Goal: Task Accomplishment & Management: Manage account settings

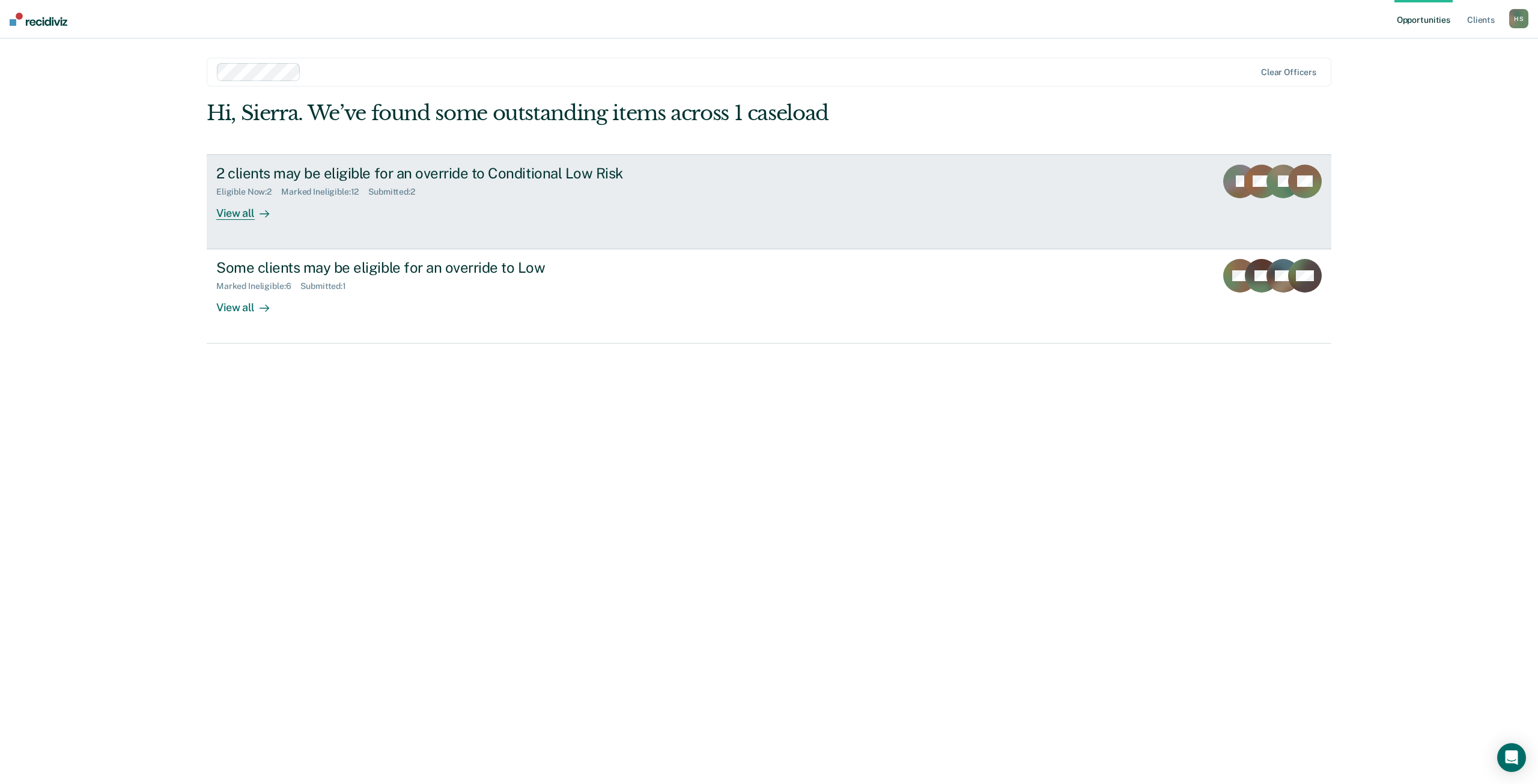
click at [236, 216] on div "View all" at bounding box center [249, 207] width 67 height 24
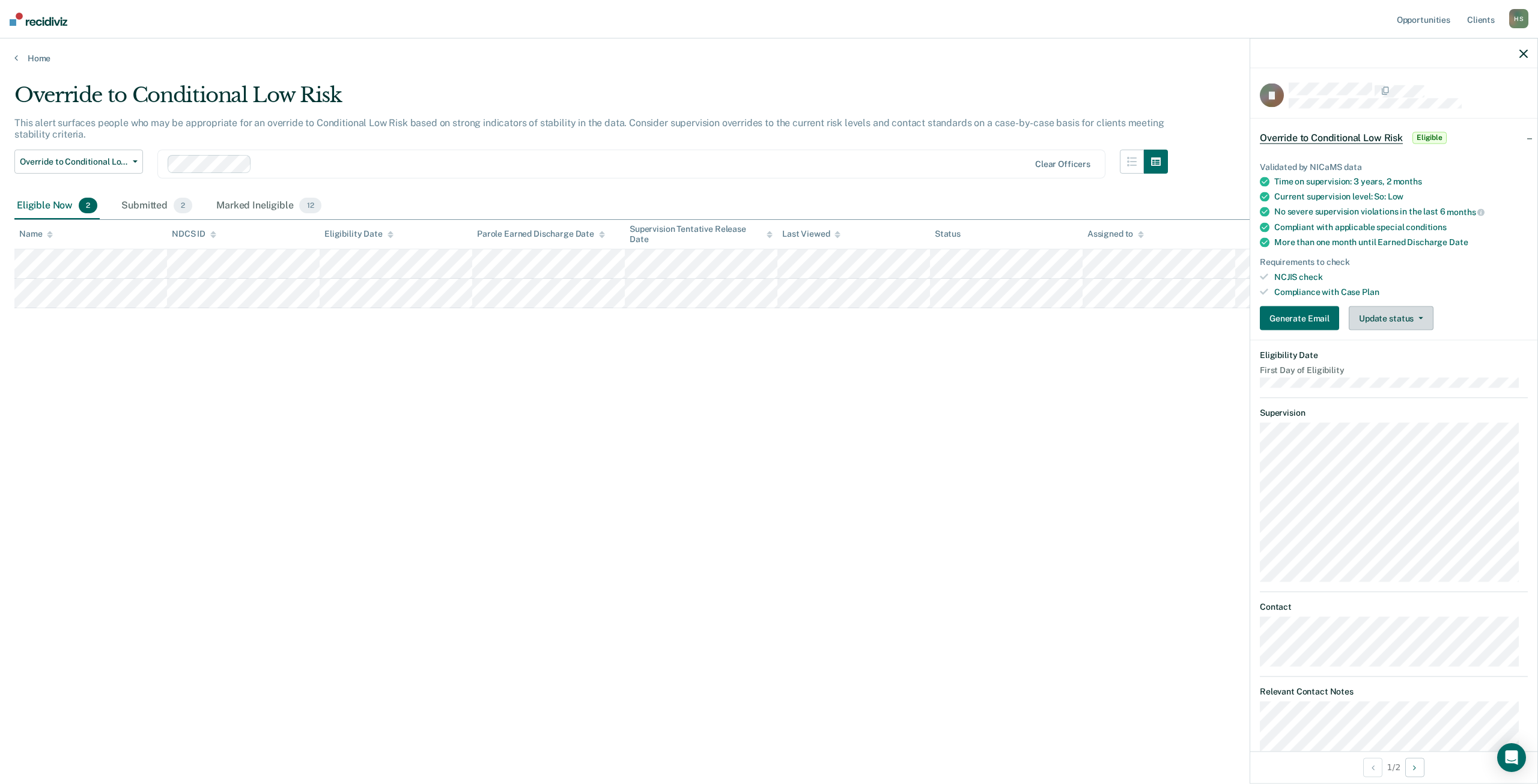
click at [1408, 317] on button "Update status" at bounding box center [1391, 318] width 85 height 24
click at [1399, 360] on button "Mark Ineligible" at bounding box center [1407, 367] width 116 height 19
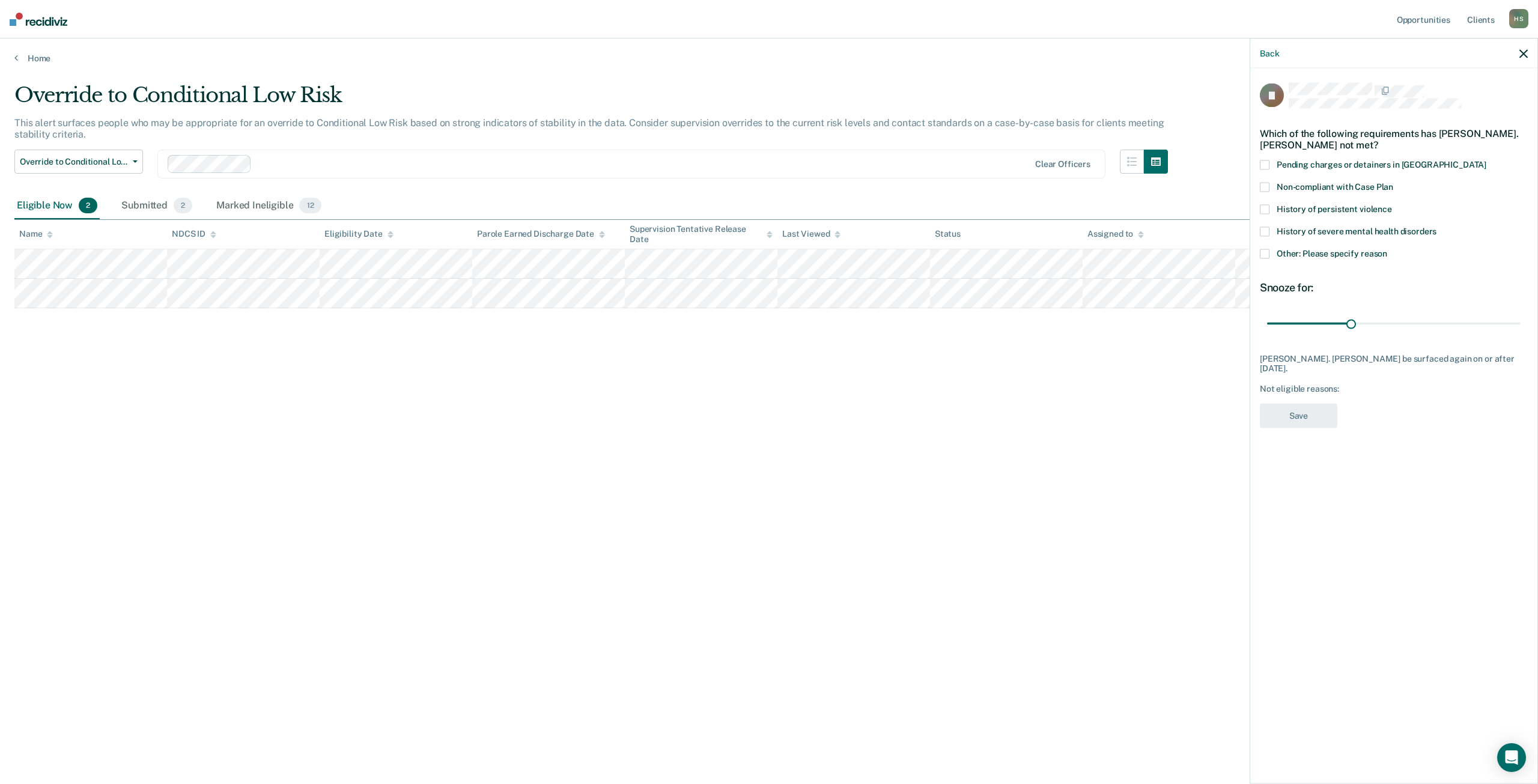
click at [1302, 255] on span "Other: Please specify reason" at bounding box center [1331, 253] width 110 height 10
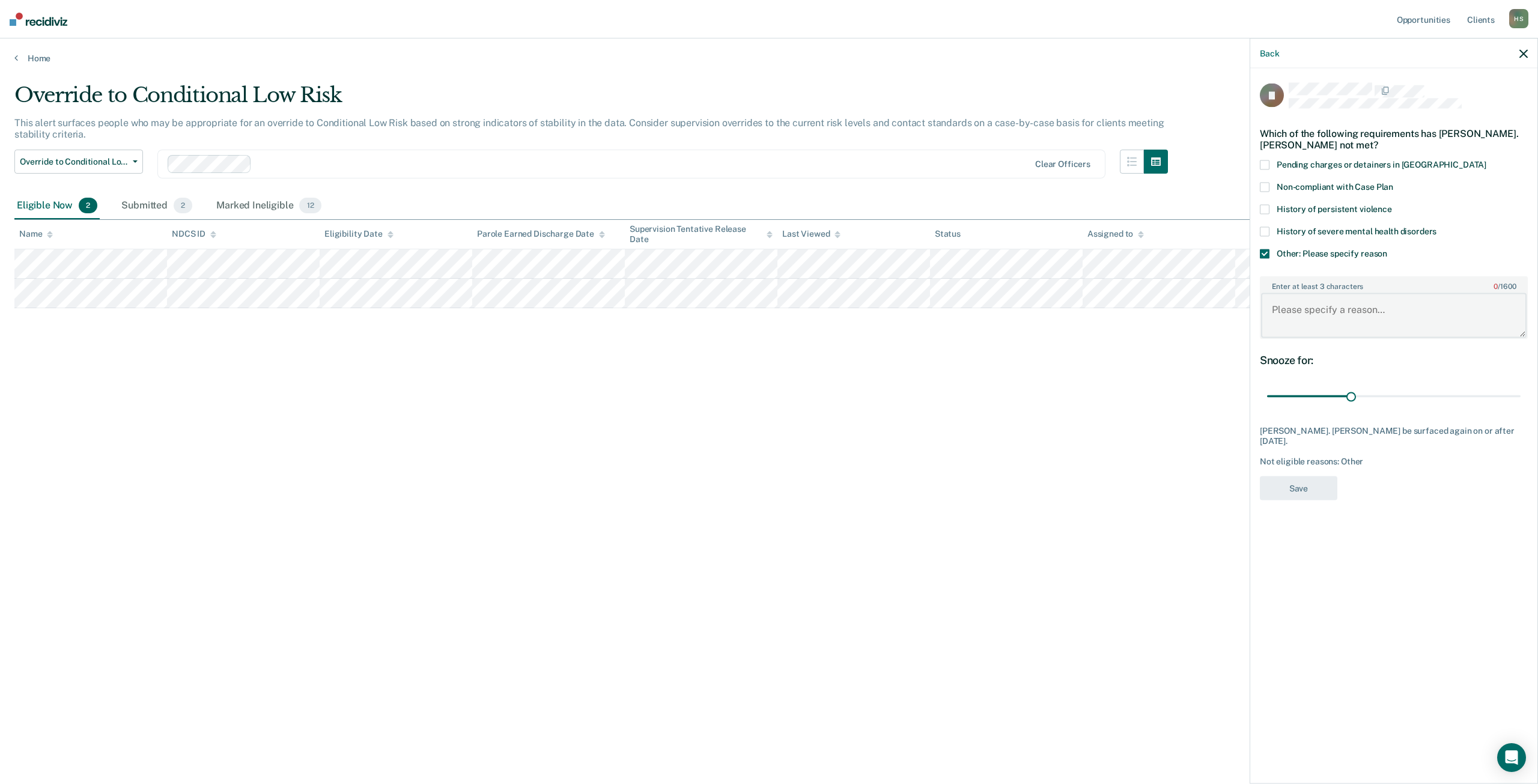
click at [1296, 304] on textarea "Enter at least 3 characters 0 / 1600" at bounding box center [1394, 315] width 265 height 45
type textarea "Off Parole on [DATE]"
click at [1301, 483] on button "Save" at bounding box center [1298, 488] width 78 height 24
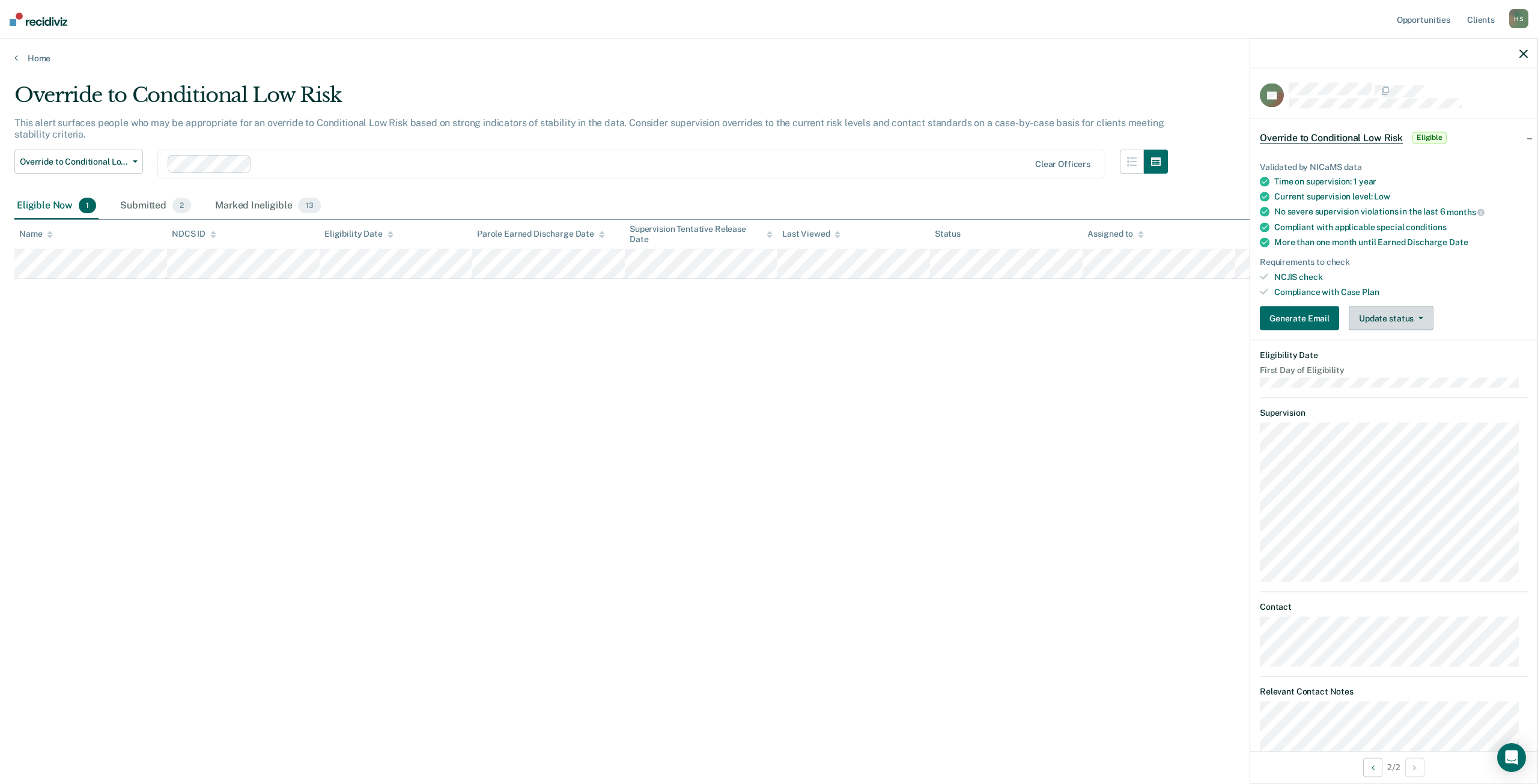
click at [1414, 309] on button "Update status" at bounding box center [1391, 318] width 85 height 24
click at [1399, 360] on button "Mark Ineligible" at bounding box center [1407, 367] width 116 height 19
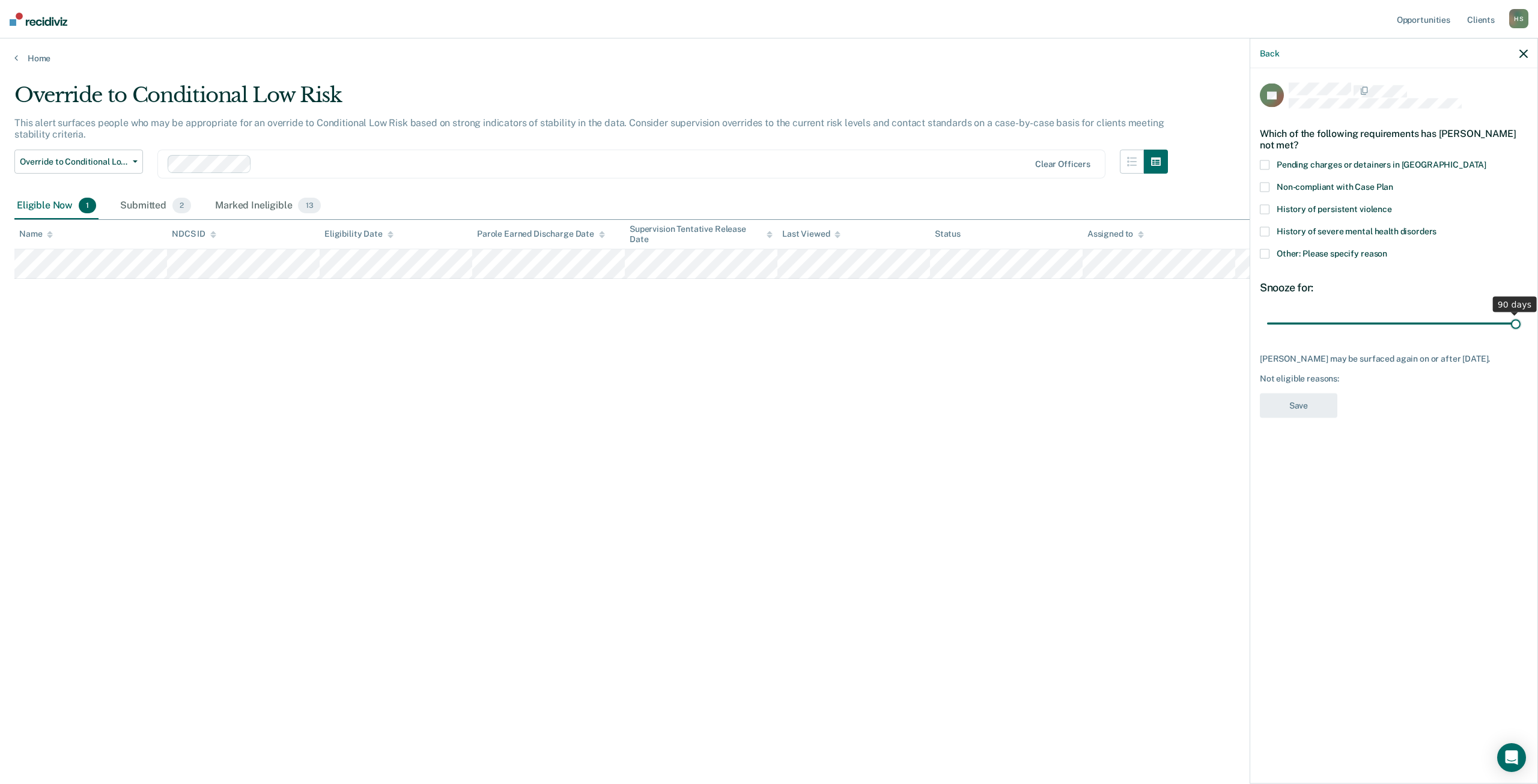
drag, startPoint x: 1348, startPoint y: 326, endPoint x: 1534, endPoint y: 325, distance: 186.0
type input "90"
click at [1520, 325] on input "range" at bounding box center [1394, 324] width 254 height 21
click at [1287, 256] on span "Other: Please specify reason" at bounding box center [1331, 253] width 110 height 10
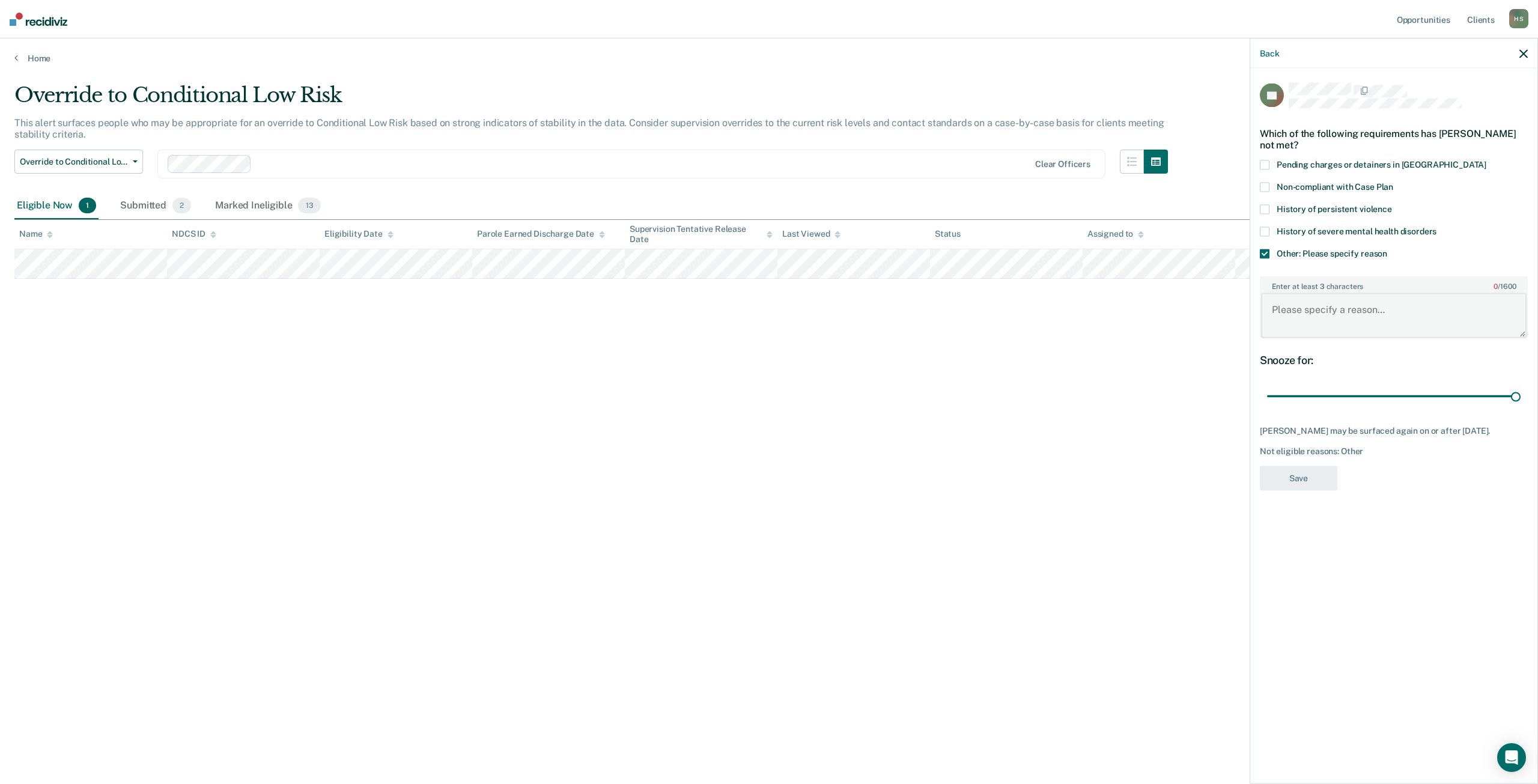
click at [1299, 304] on textarea "Enter at least 3 characters 0 / 1600" at bounding box center [1394, 315] width 265 height 45
type textarea "SO Policy Pending; Also just transferred to this officer so this officer wants …"
click at [1296, 475] on button "Save" at bounding box center [1298, 478] width 78 height 24
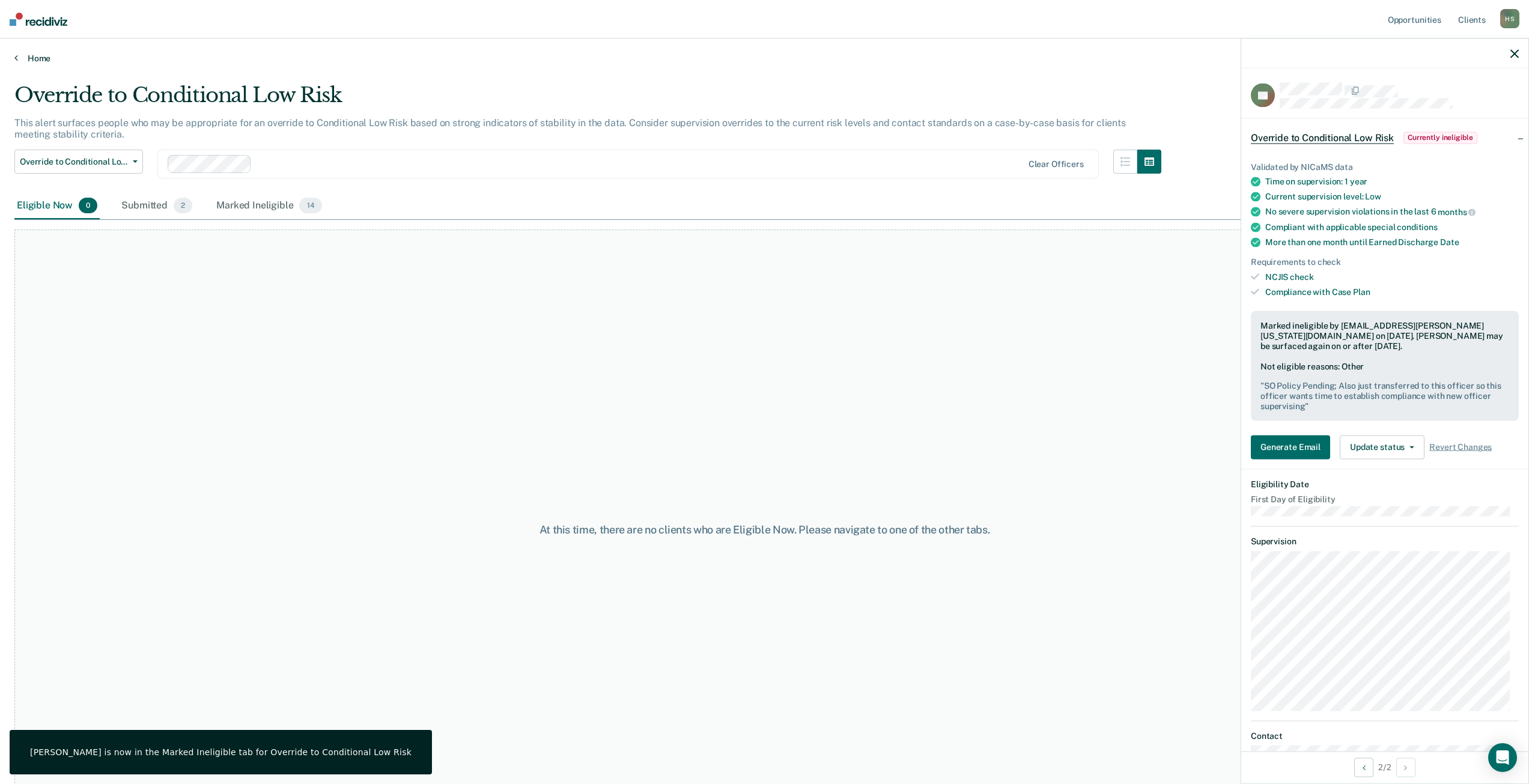
click at [25, 60] on link "Home" at bounding box center [764, 58] width 1500 height 10
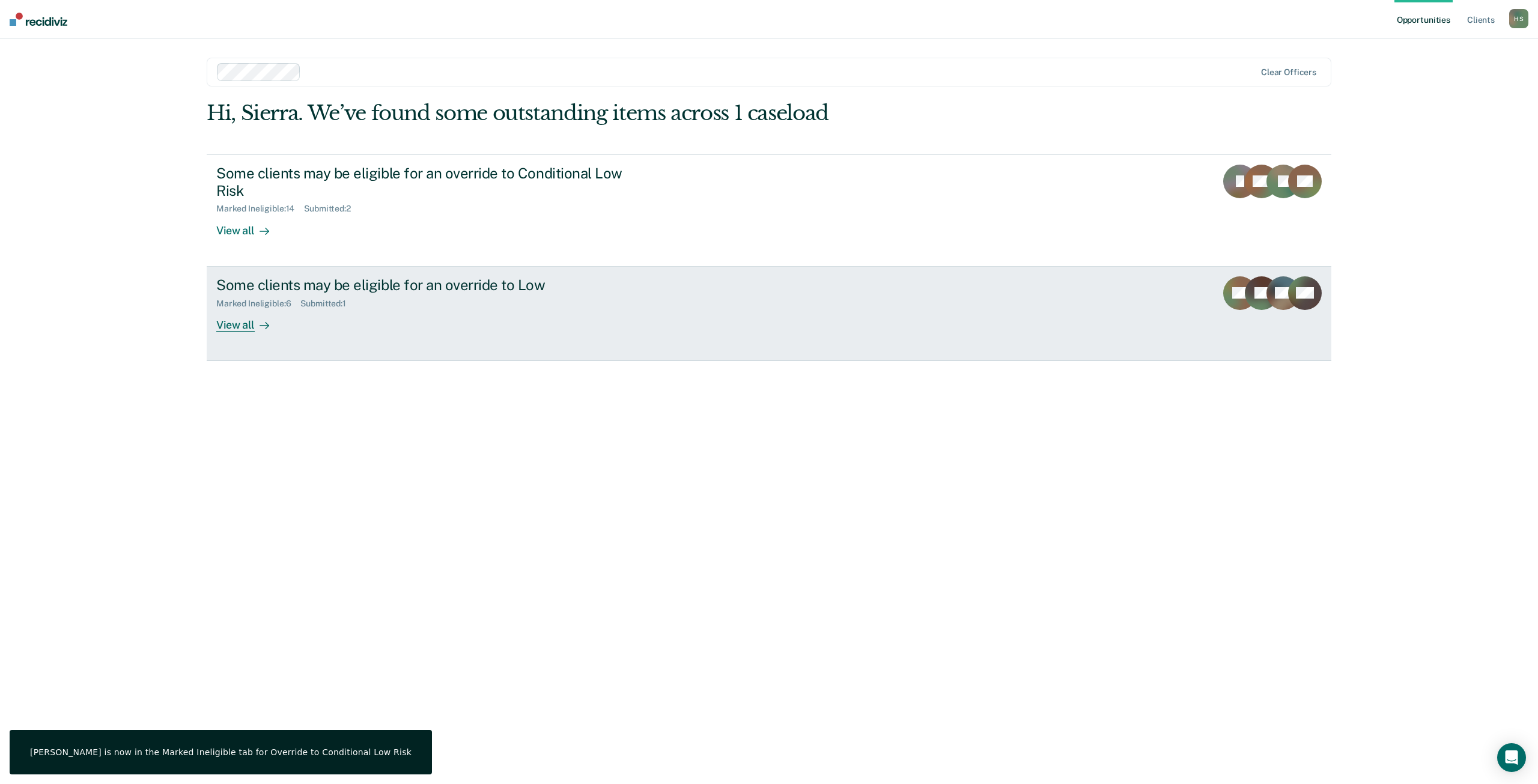
click at [361, 277] on div "Some clients may be eligible for an override to Low" at bounding box center [427, 285] width 422 height 18
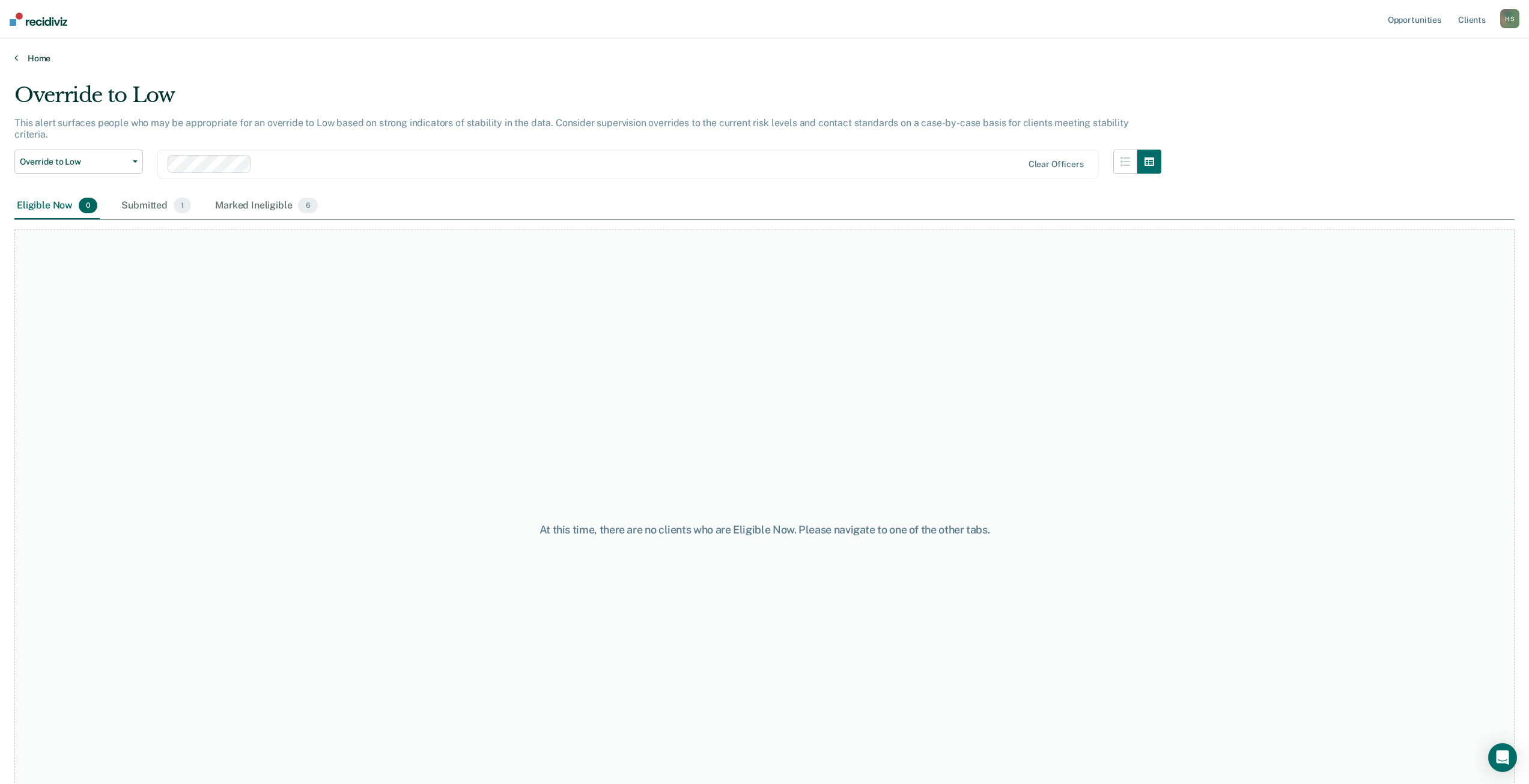
click at [33, 57] on link "Home" at bounding box center [764, 58] width 1500 height 10
